Goal: Task Accomplishment & Management: Manage account settings

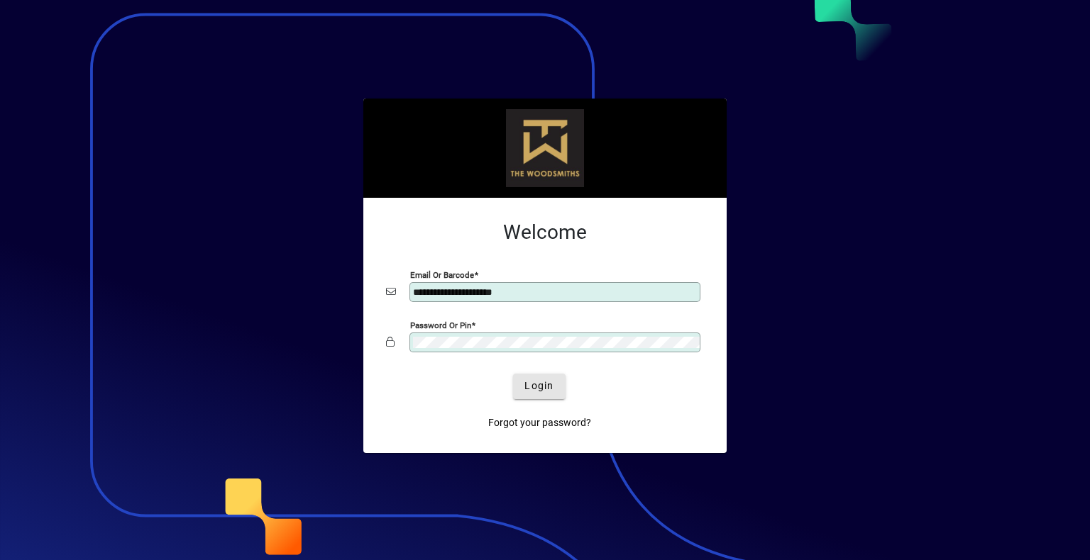
click at [523, 393] on span "submit" at bounding box center [539, 387] width 52 height 34
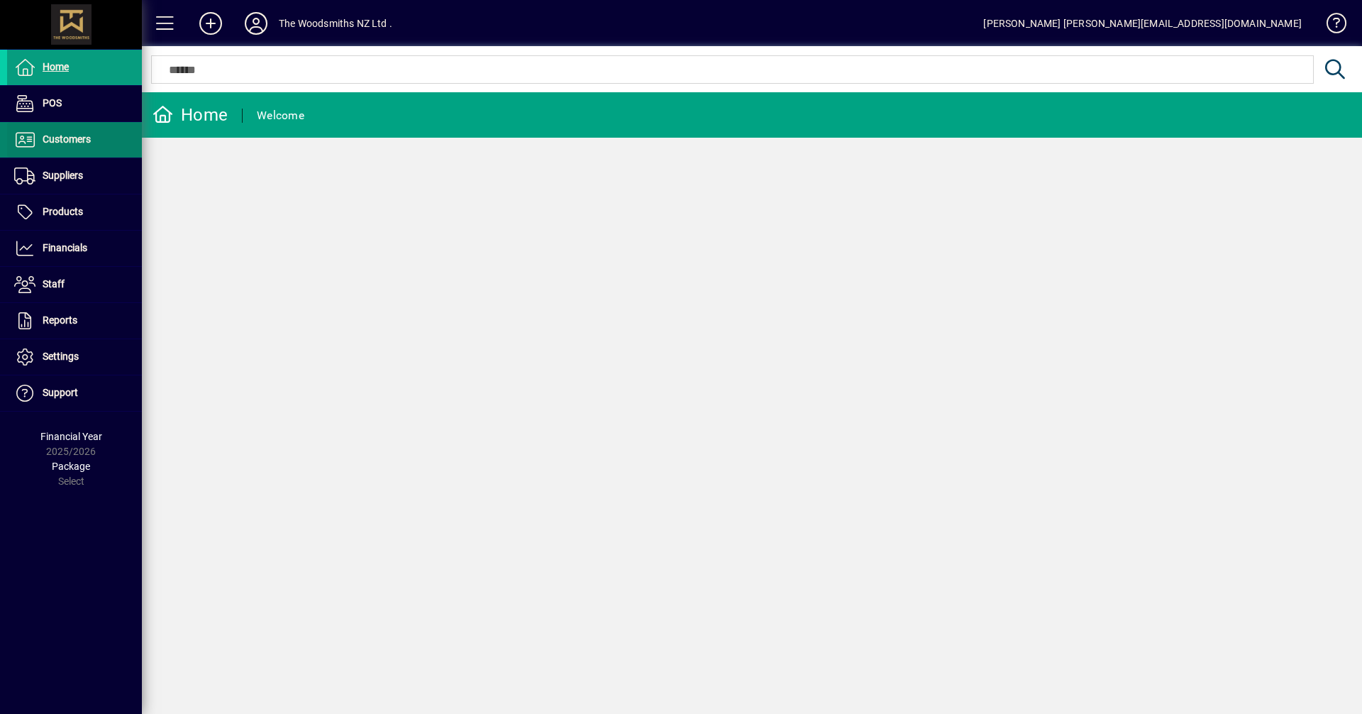
click at [49, 142] on span "Customers" at bounding box center [67, 138] width 48 height 11
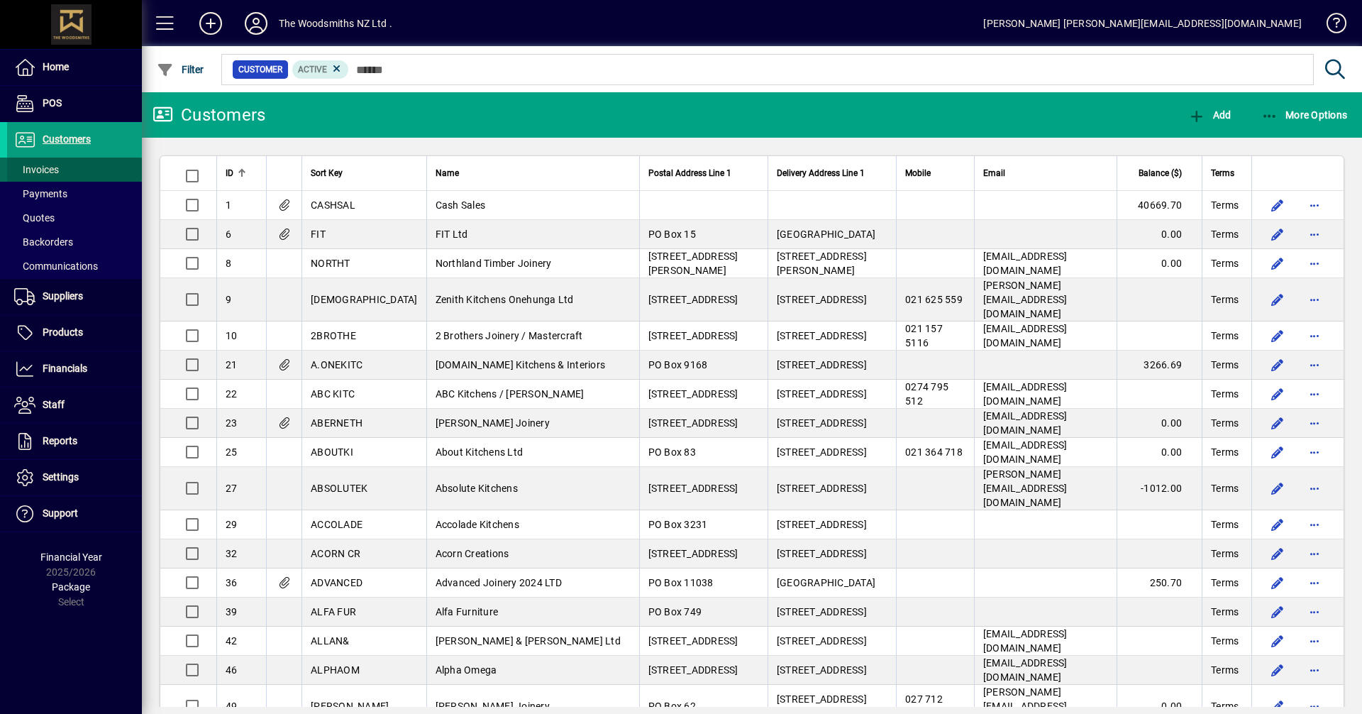
click at [47, 163] on span "Invoices" at bounding box center [33, 169] width 52 height 15
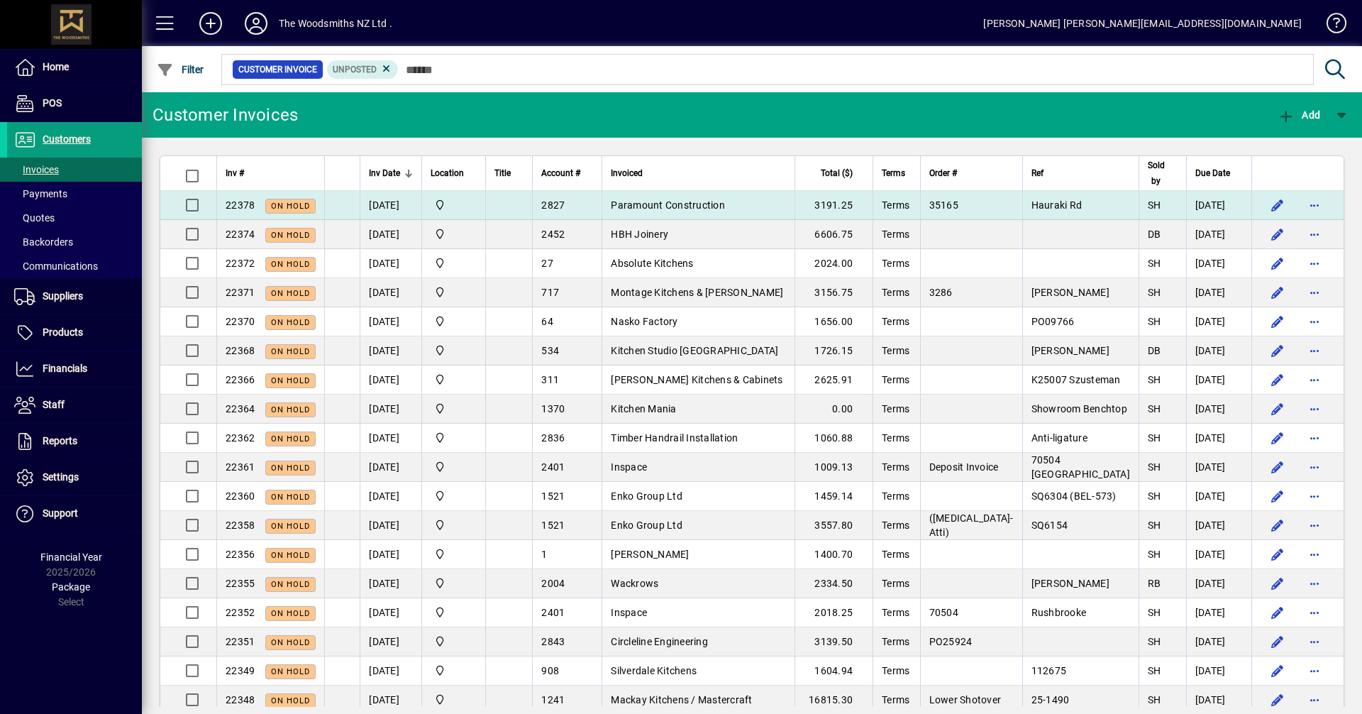
click at [701, 206] on span "Paramount Construction" at bounding box center [668, 204] width 114 height 11
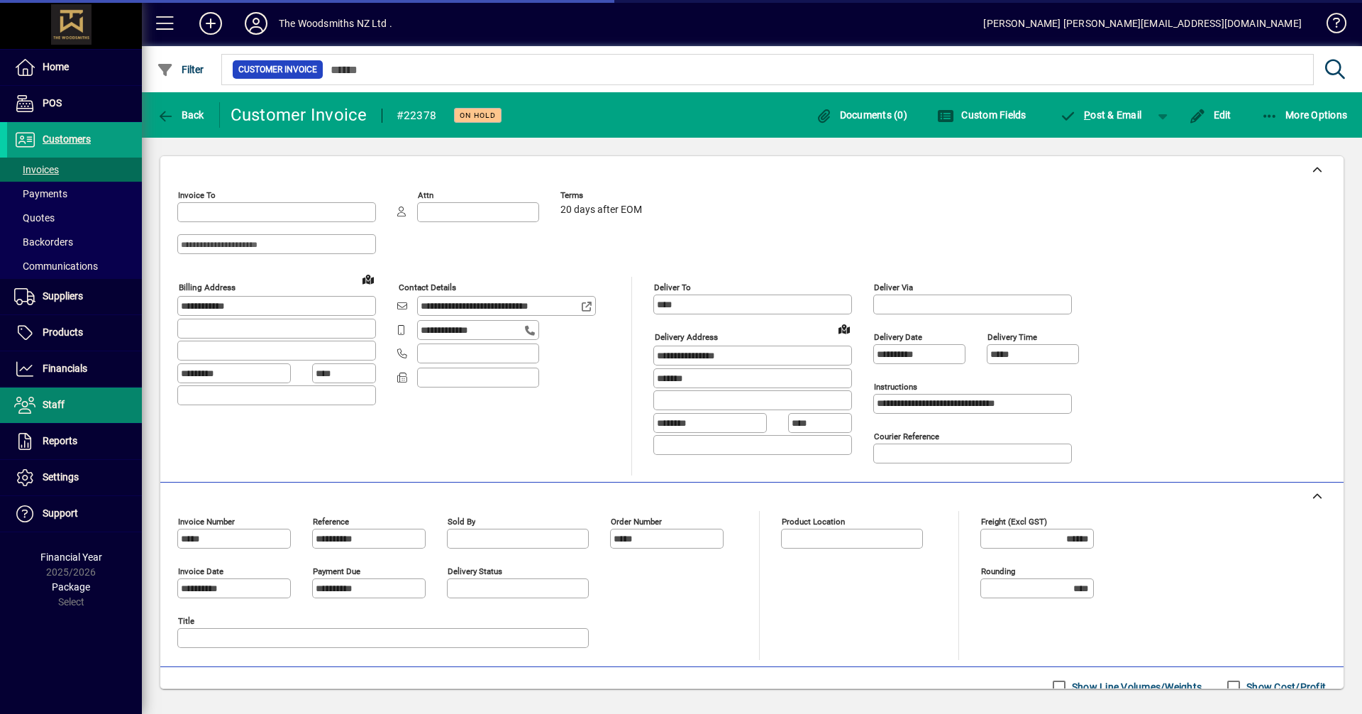
type input "**********"
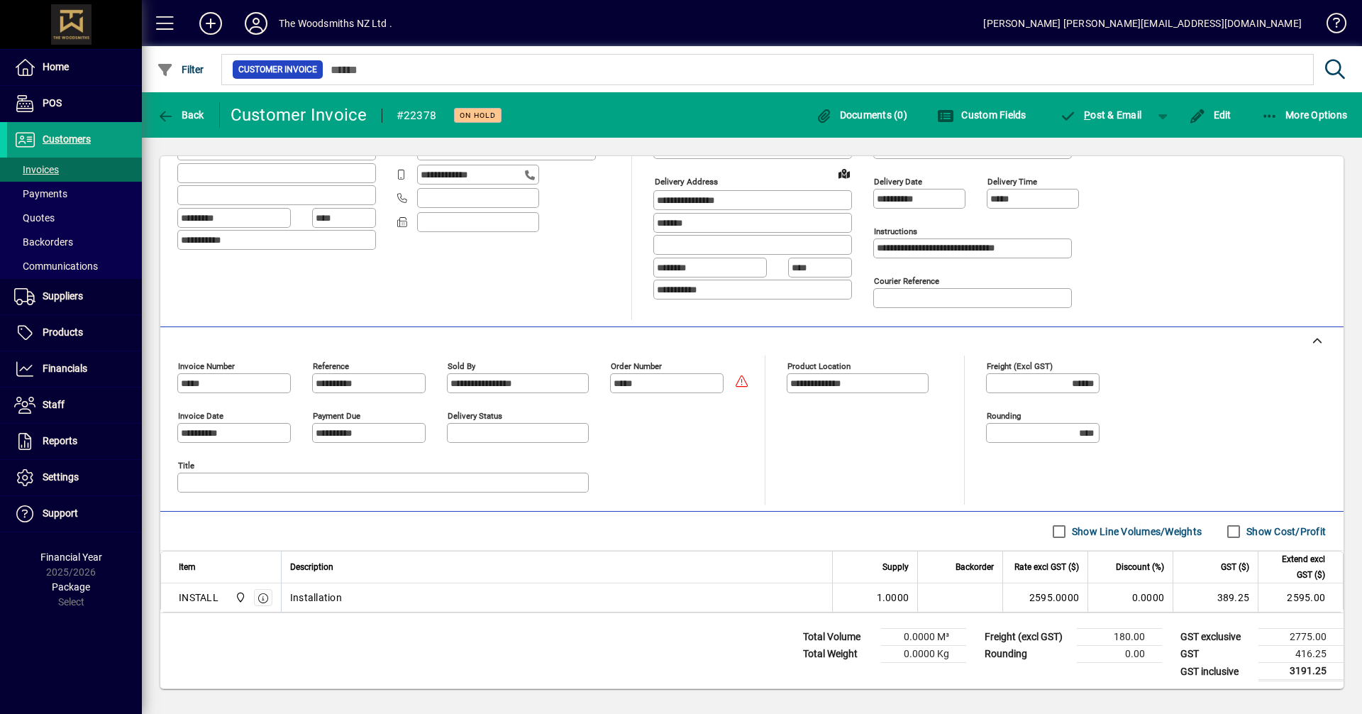
scroll to position [160, 0]
